Goal: Communication & Community: Connect with others

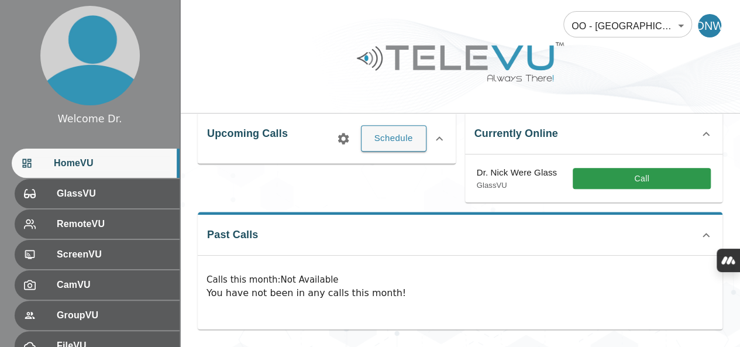
scroll to position [188, 0]
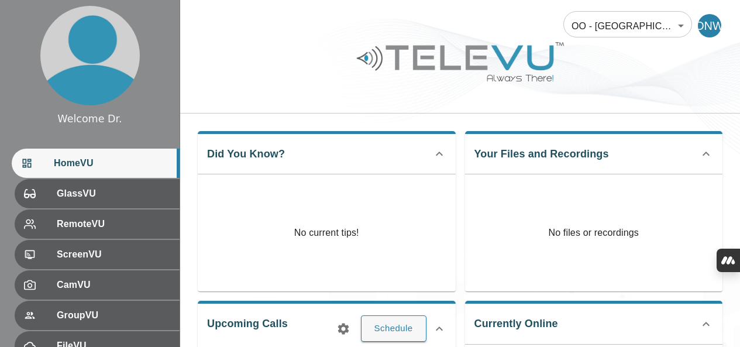
scroll to position [188, 0]
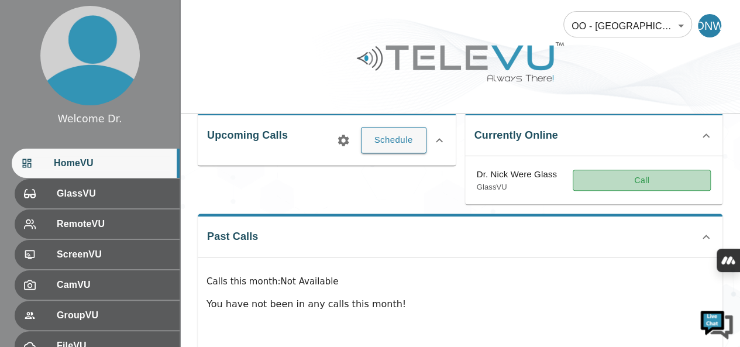
click at [668, 175] on button "Call" at bounding box center [642, 181] width 138 height 22
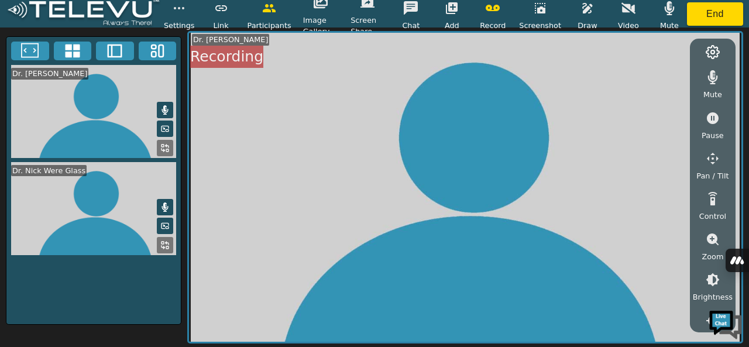
click at [167, 237] on button at bounding box center [165, 245] width 16 height 16
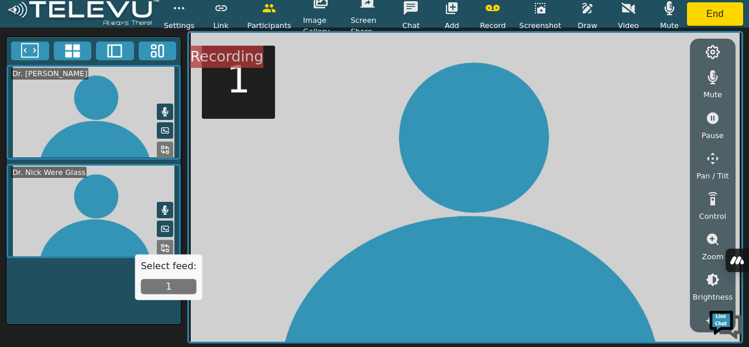
click at [164, 287] on button "1" at bounding box center [169, 286] width 56 height 15
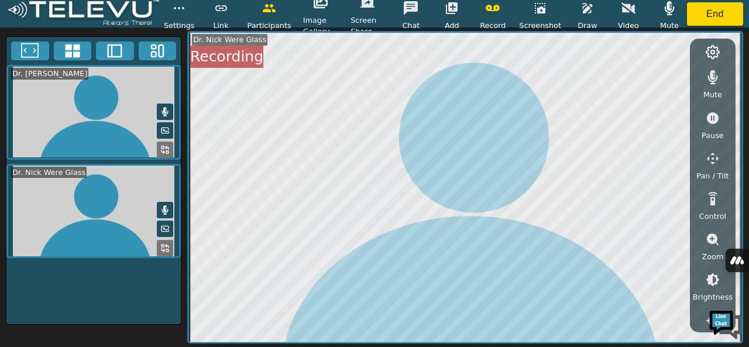
click at [669, 11] on icon "button" at bounding box center [669, 8] width 14 height 14
